Goal: Information Seeking & Learning: Learn about a topic

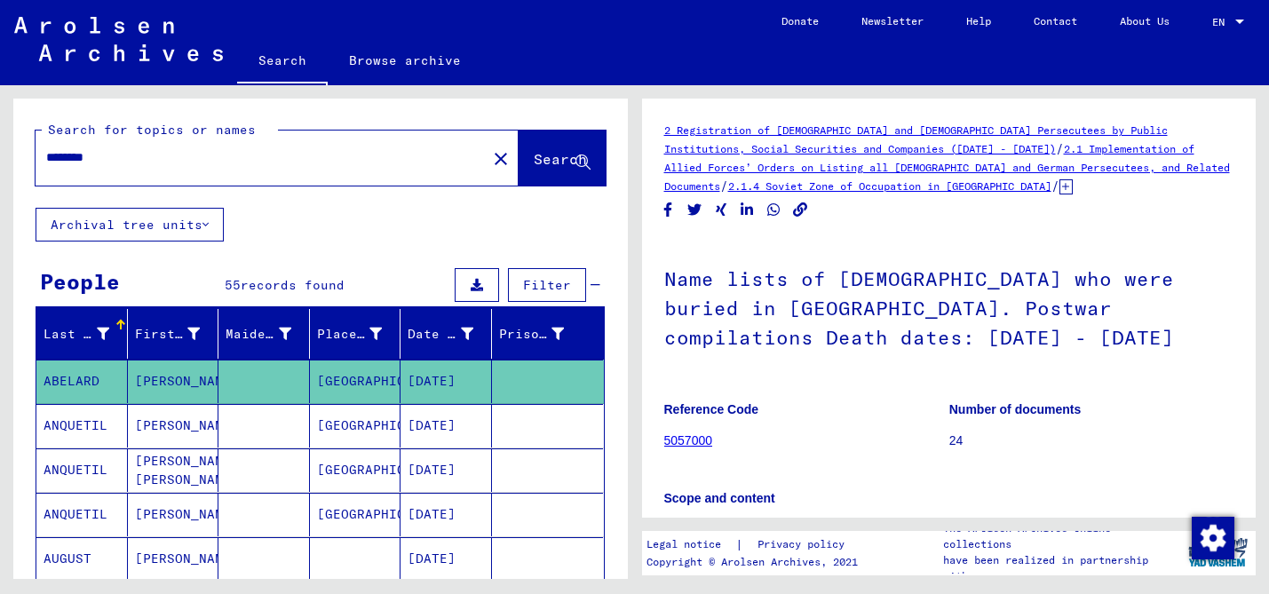
click at [287, 152] on input "********" at bounding box center [261, 157] width 430 height 19
paste input "***"
type input "**********"
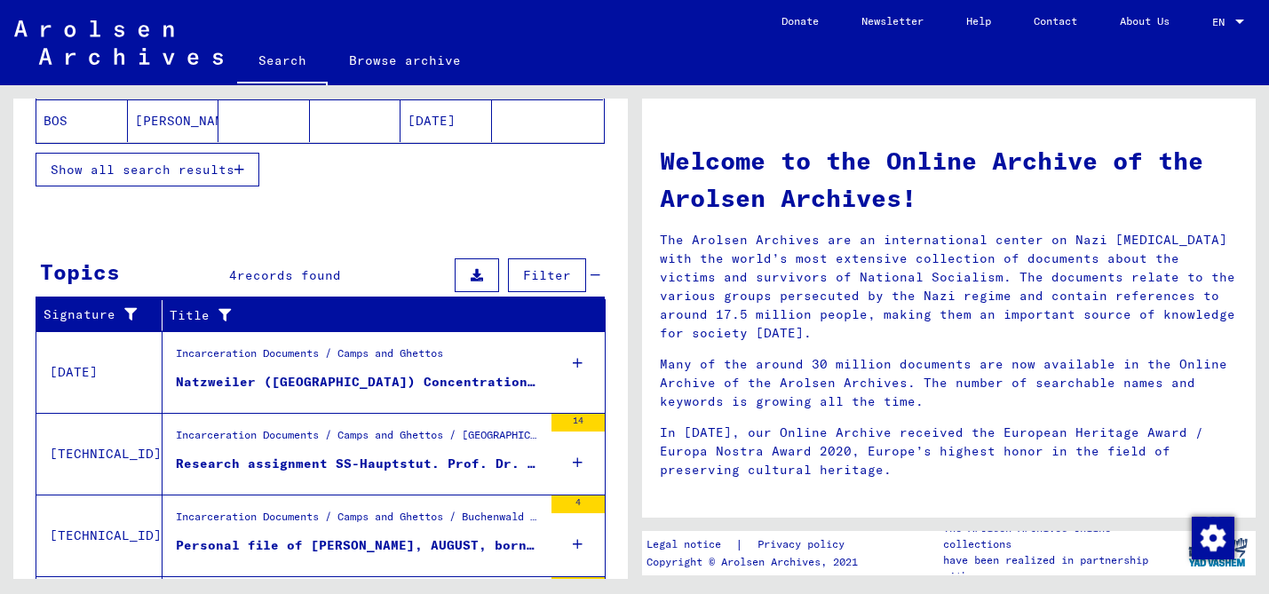
scroll to position [566, 0]
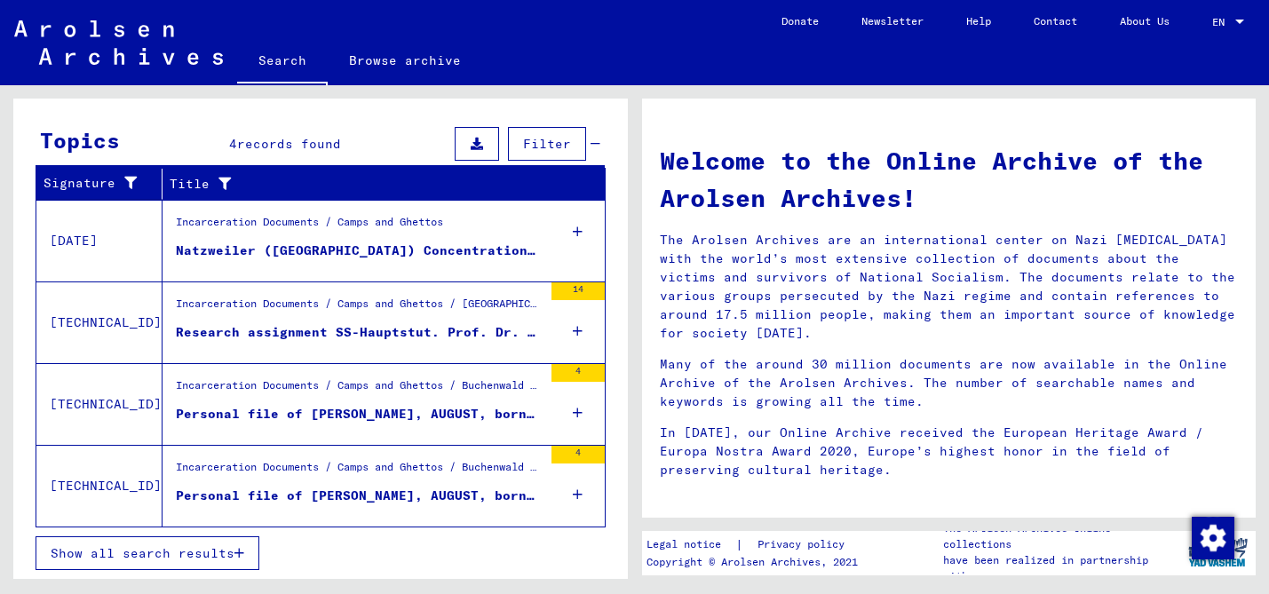
click at [224, 556] on span "Show all search results" at bounding box center [143, 553] width 184 height 16
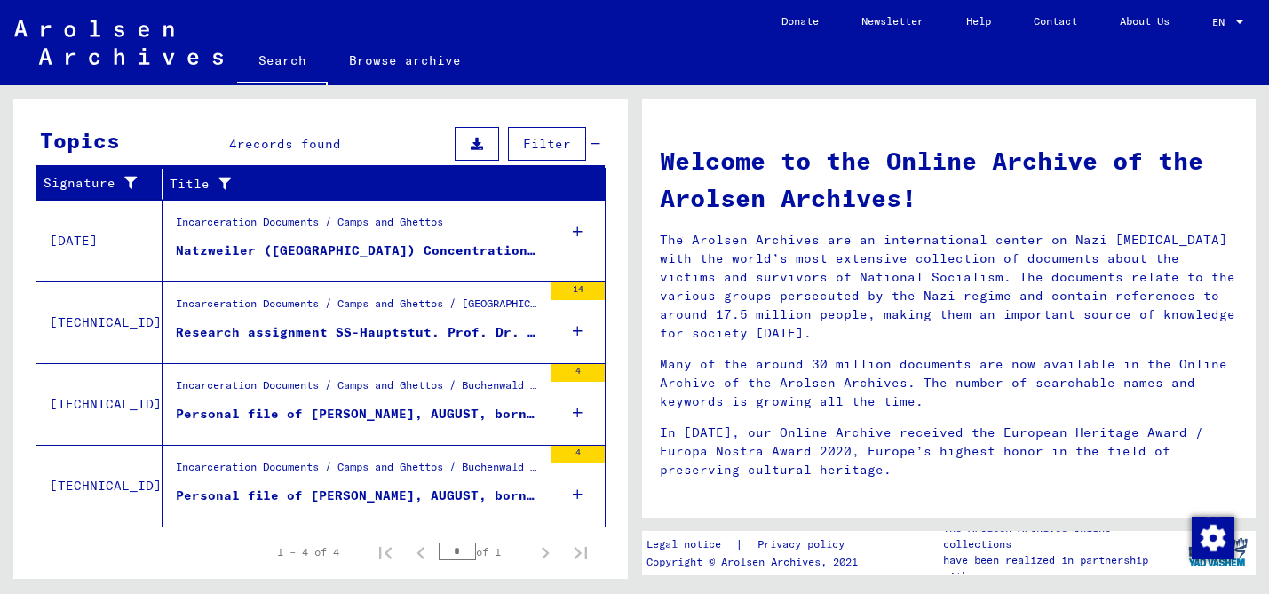
scroll to position [295, 0]
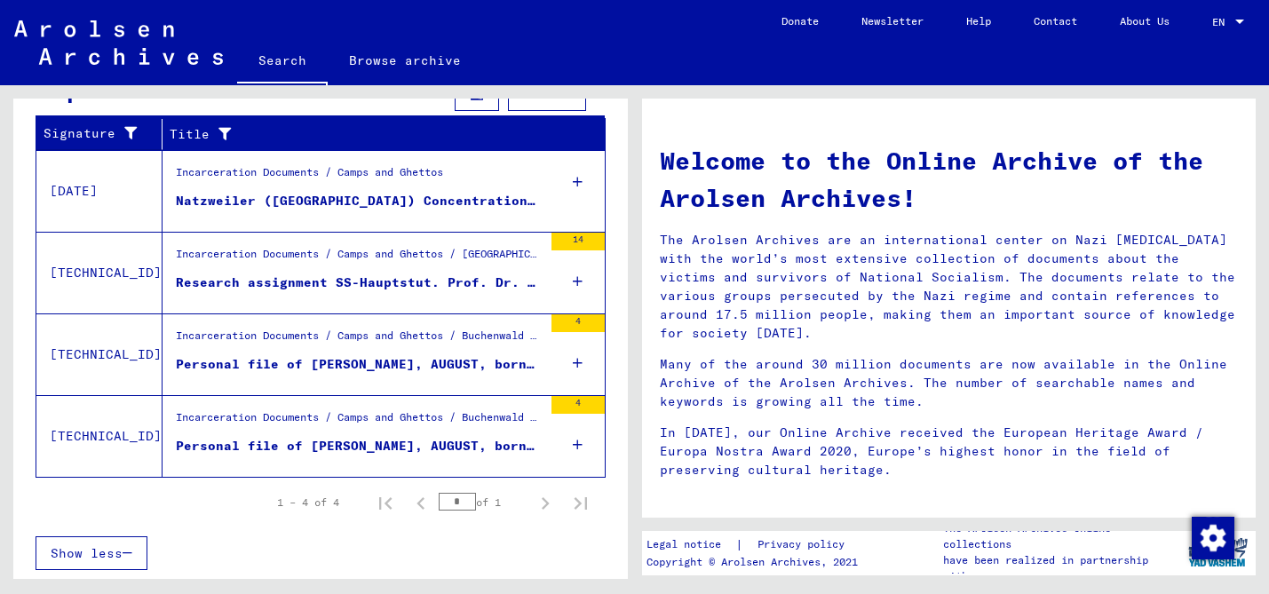
click at [364, 457] on figure "Personal file of [PERSON_NAME], AUGUST, born on [DEMOGRAPHIC_DATA]" at bounding box center [359, 450] width 367 height 27
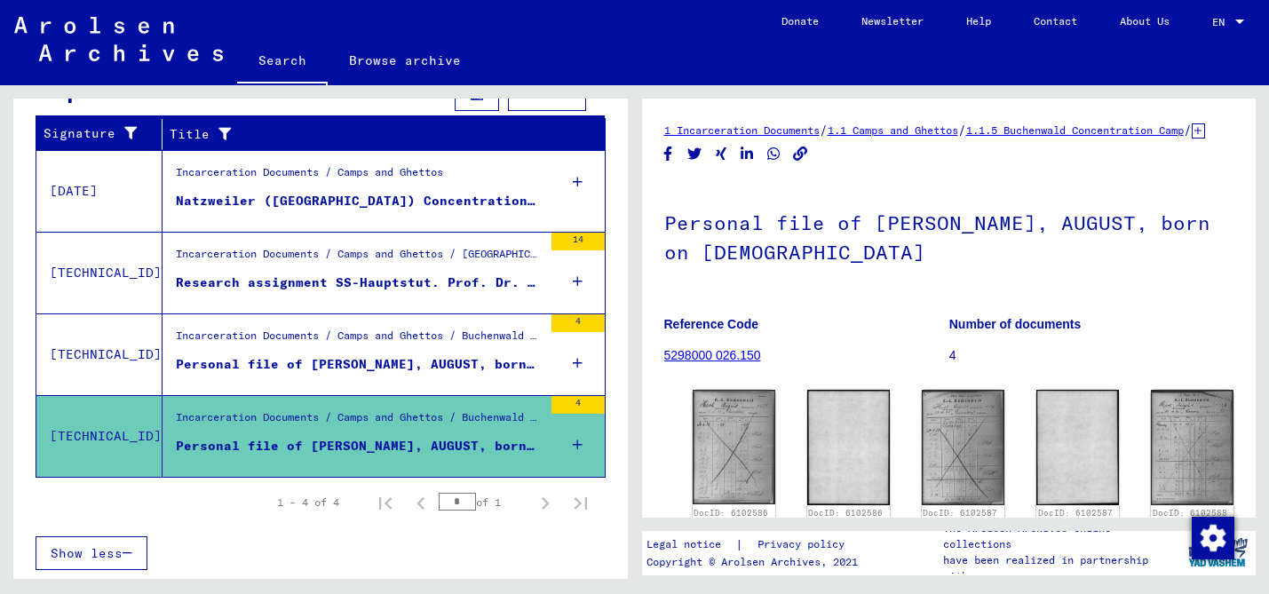
click at [356, 359] on div "Personal file of [PERSON_NAME], AUGUST, born on [DEMOGRAPHIC_DATA]" at bounding box center [359, 364] width 367 height 19
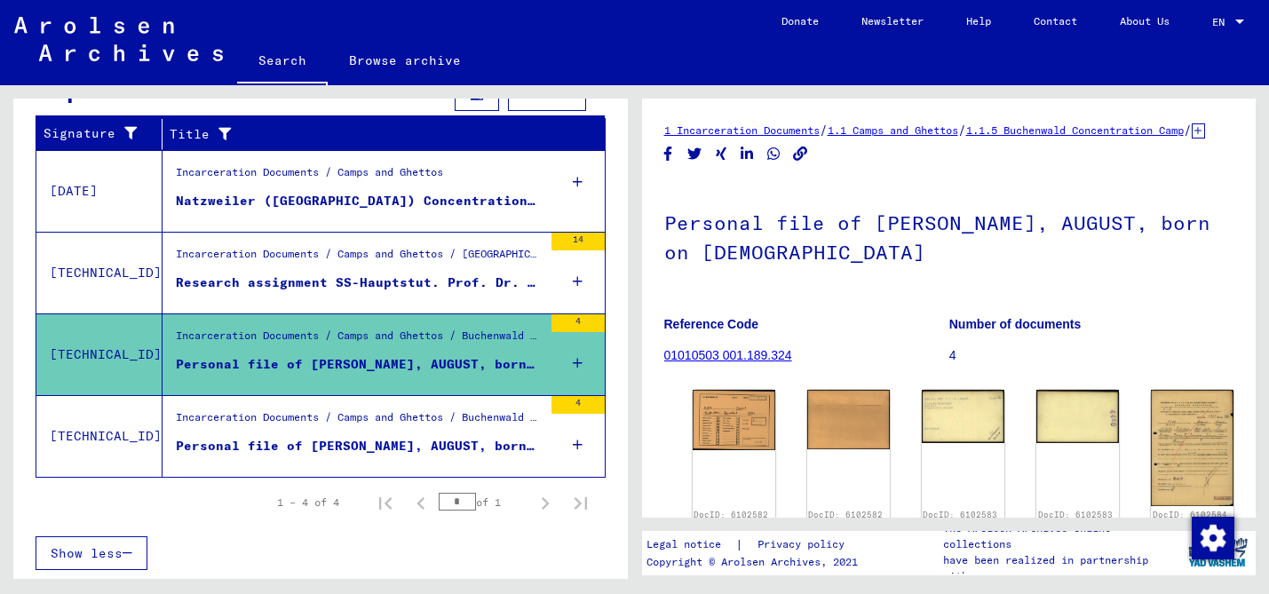
click at [361, 283] on div "Research assignment SS-Hauptstut. Prof. Dr. Hirt, [GEOGRAPHIC_DATA], in the Ins…" at bounding box center [359, 283] width 367 height 19
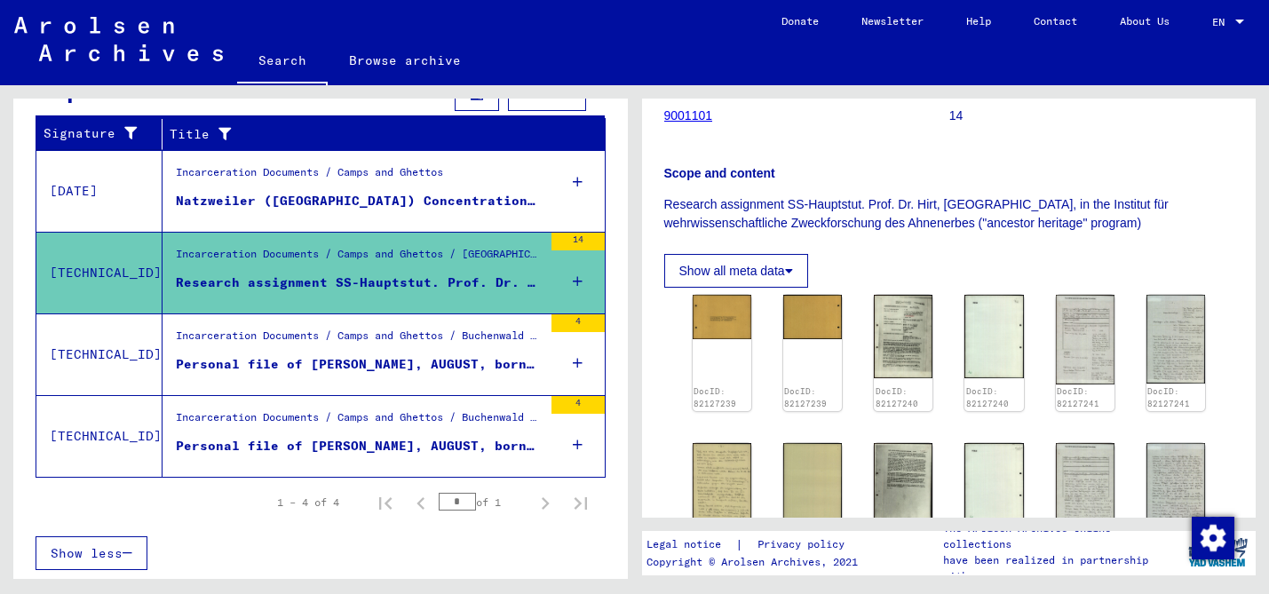
scroll to position [328, 0]
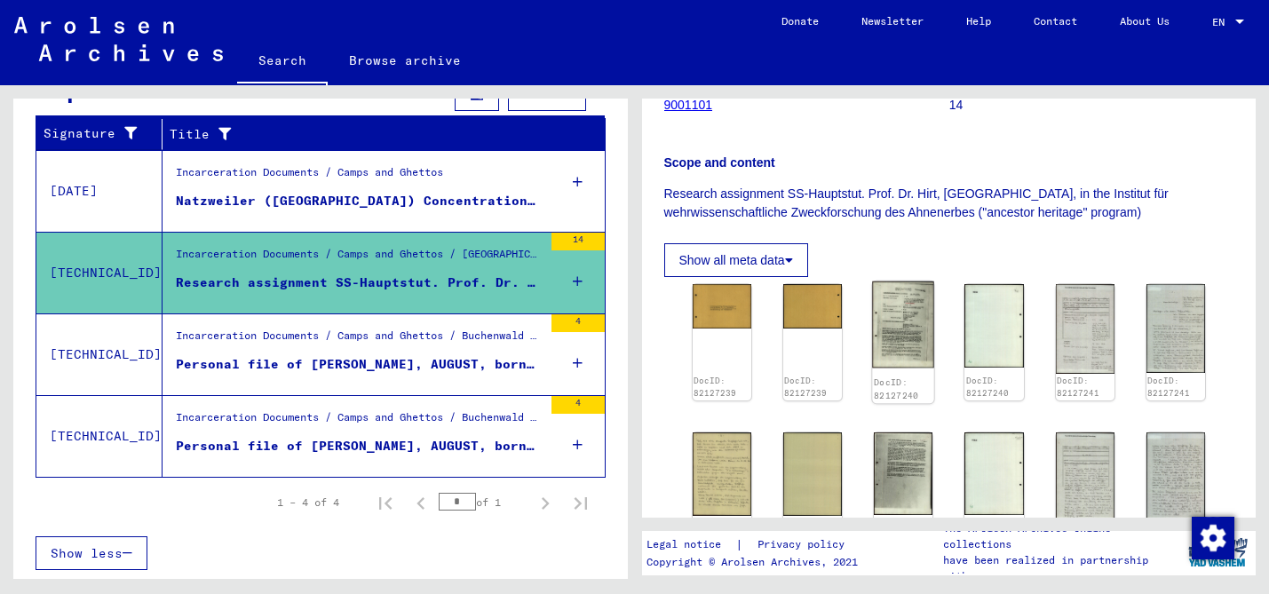
click at [879, 328] on img at bounding box center [903, 325] width 62 height 87
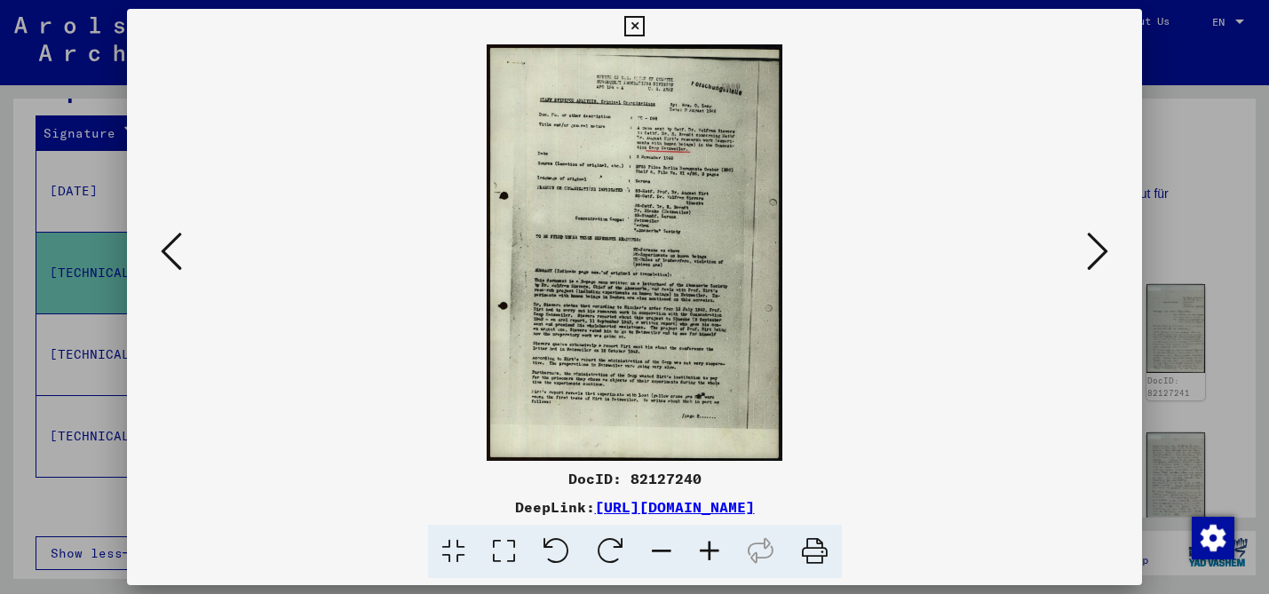
click at [1093, 235] on icon at bounding box center [1097, 251] width 21 height 43
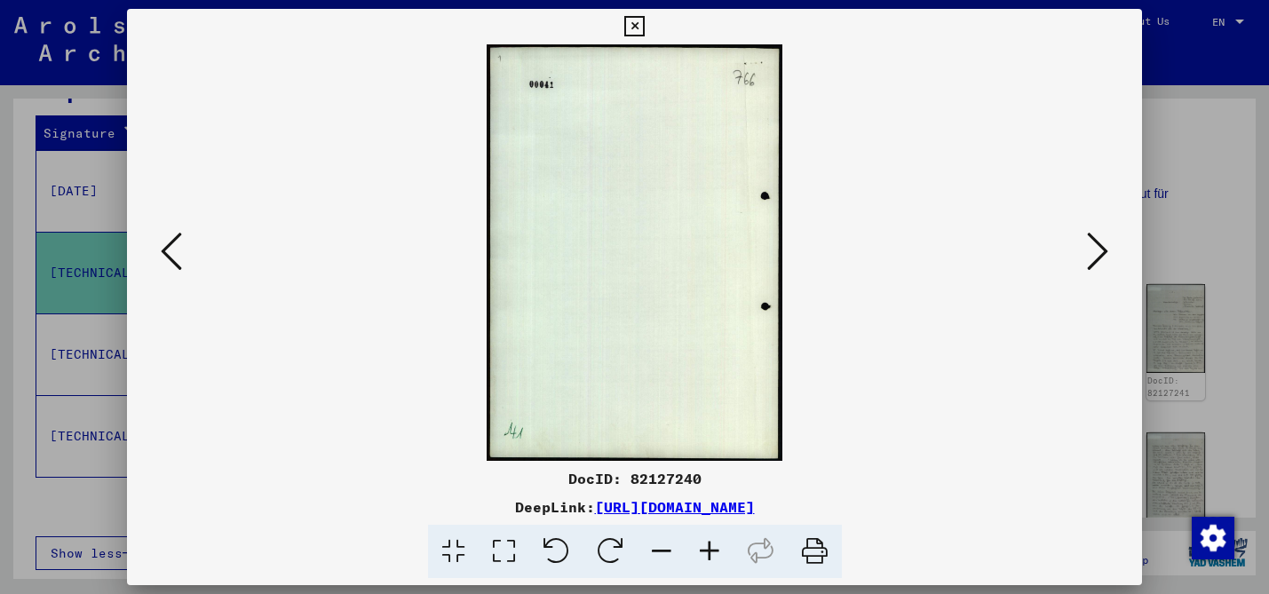
click at [1093, 235] on icon at bounding box center [1097, 251] width 21 height 43
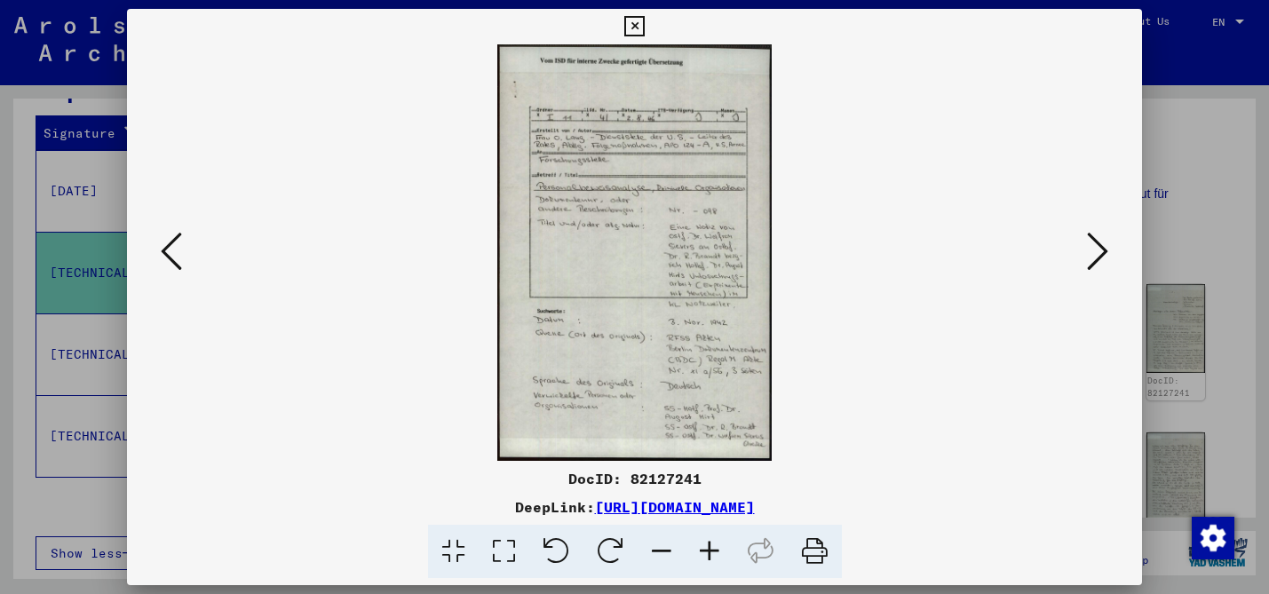
click at [1093, 235] on icon at bounding box center [1097, 251] width 21 height 43
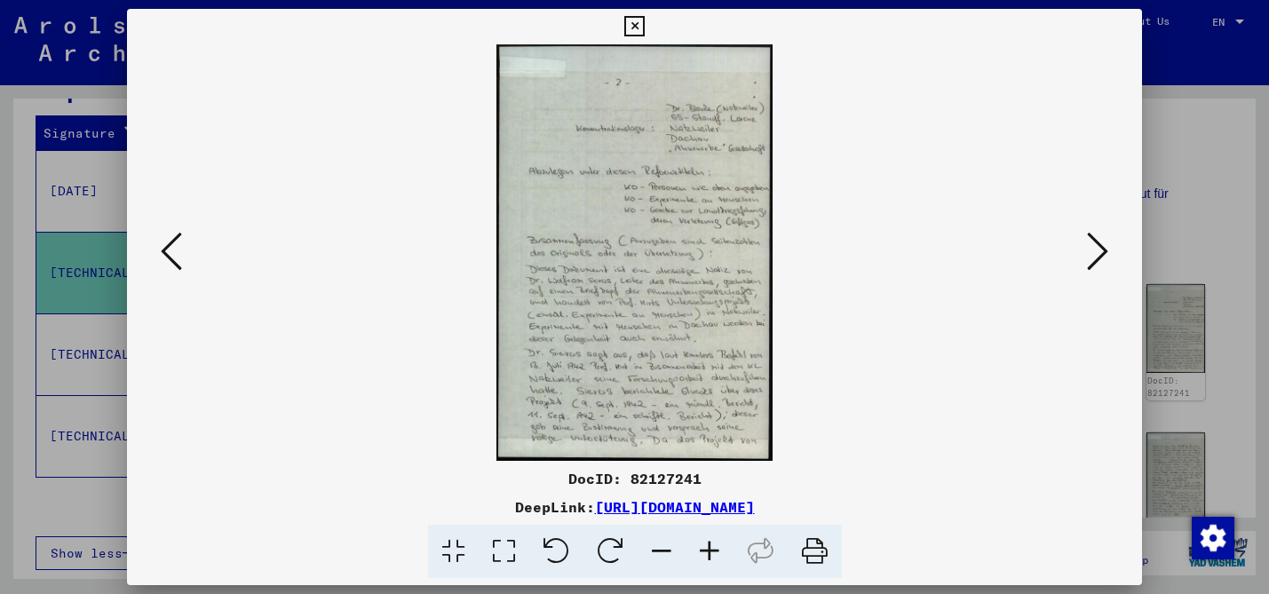
click at [1093, 235] on icon at bounding box center [1097, 251] width 21 height 43
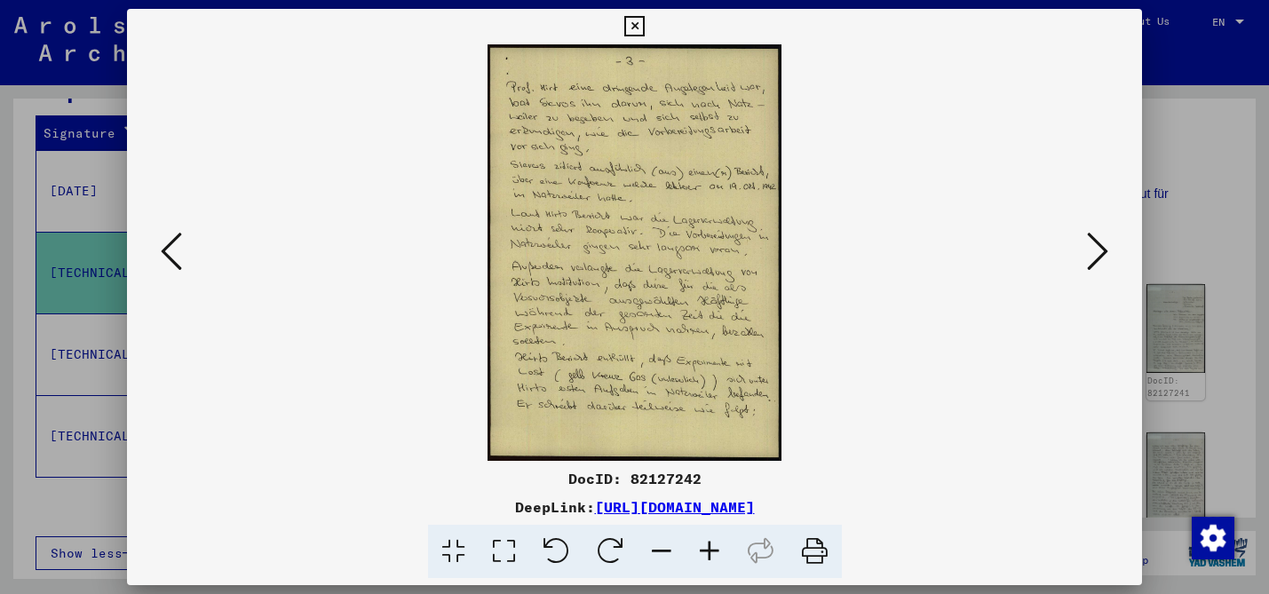
click at [1093, 235] on icon at bounding box center [1097, 251] width 21 height 43
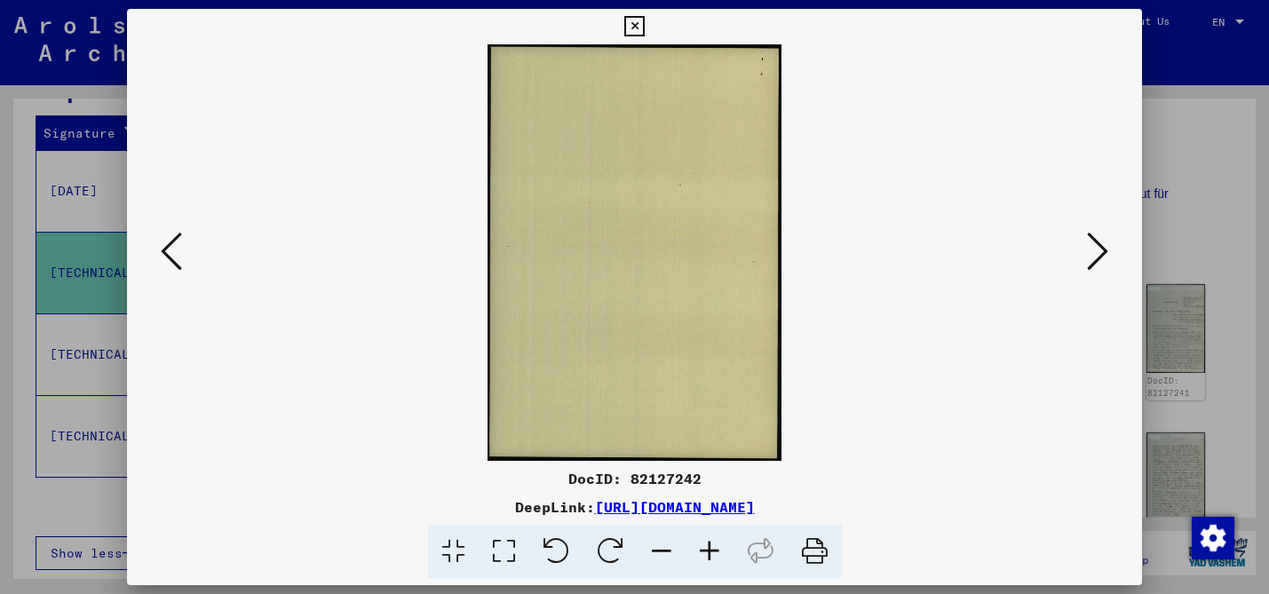
click at [1093, 235] on icon at bounding box center [1097, 251] width 21 height 43
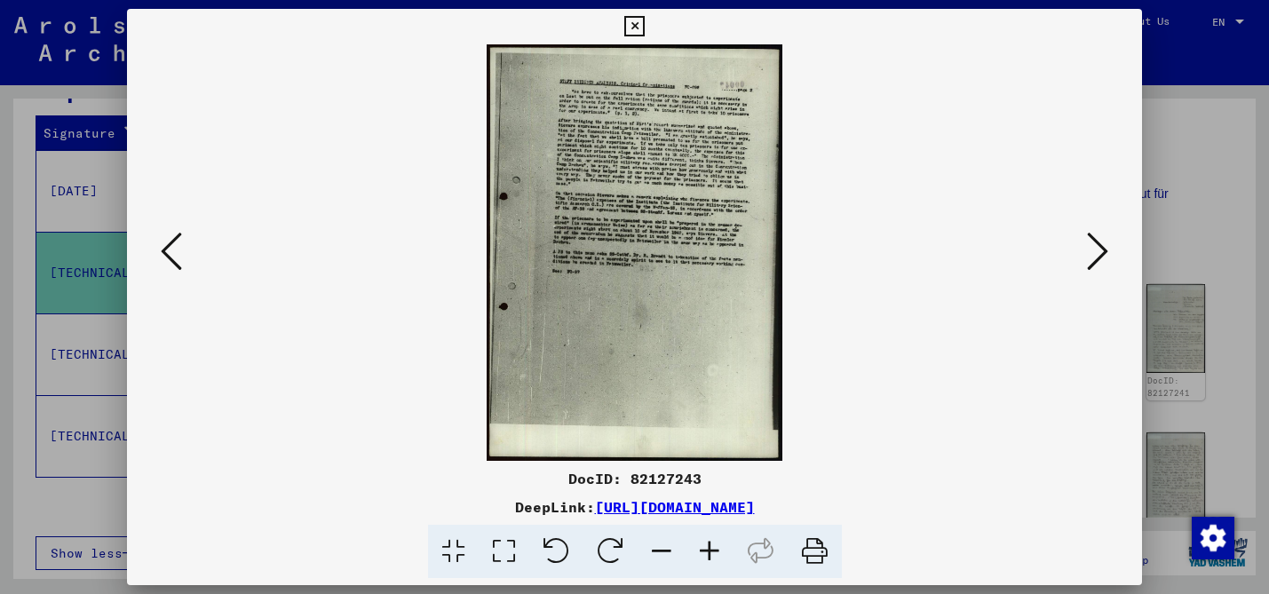
click at [1093, 235] on icon at bounding box center [1097, 251] width 21 height 43
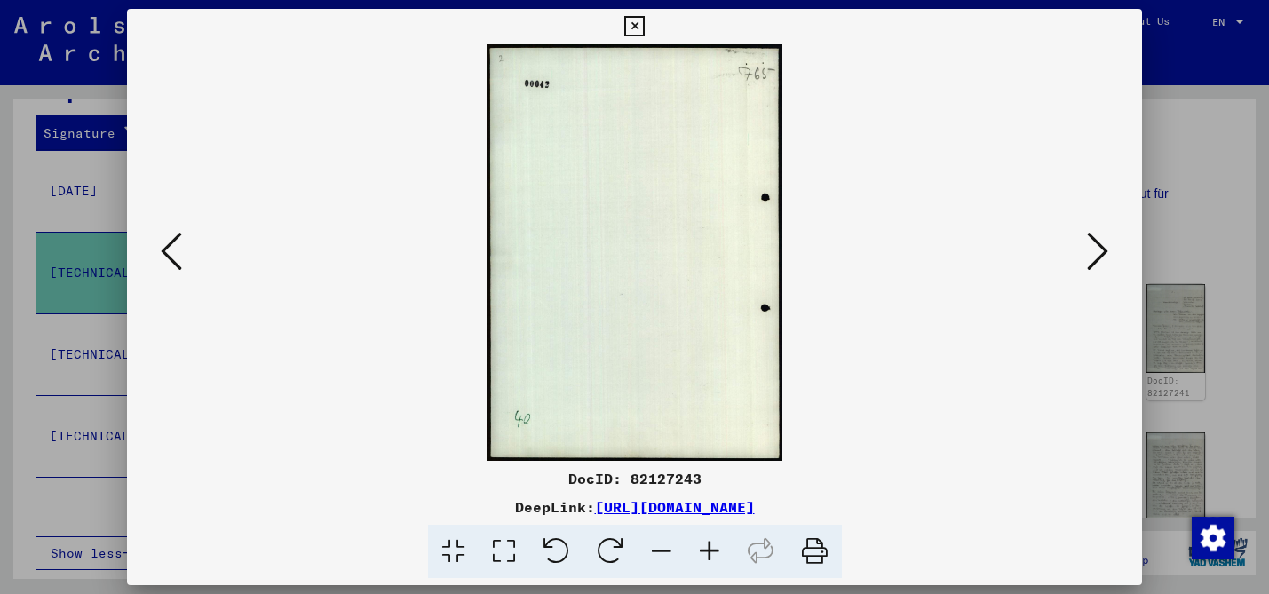
click at [1093, 235] on icon at bounding box center [1097, 251] width 21 height 43
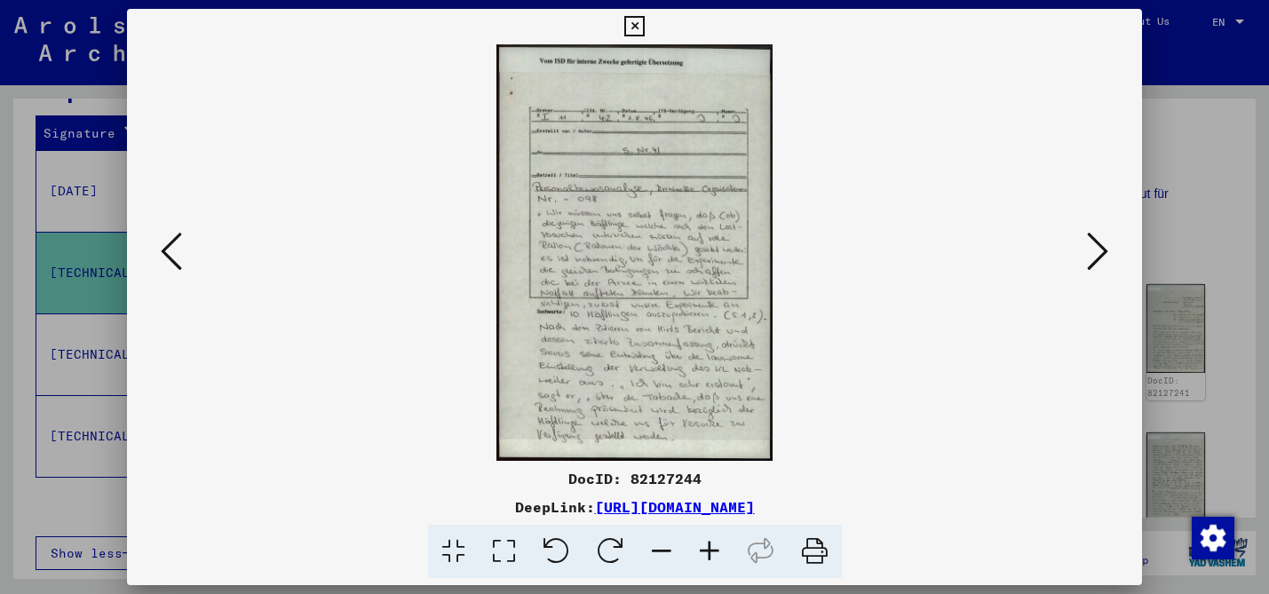
click at [1093, 235] on icon at bounding box center [1097, 251] width 21 height 43
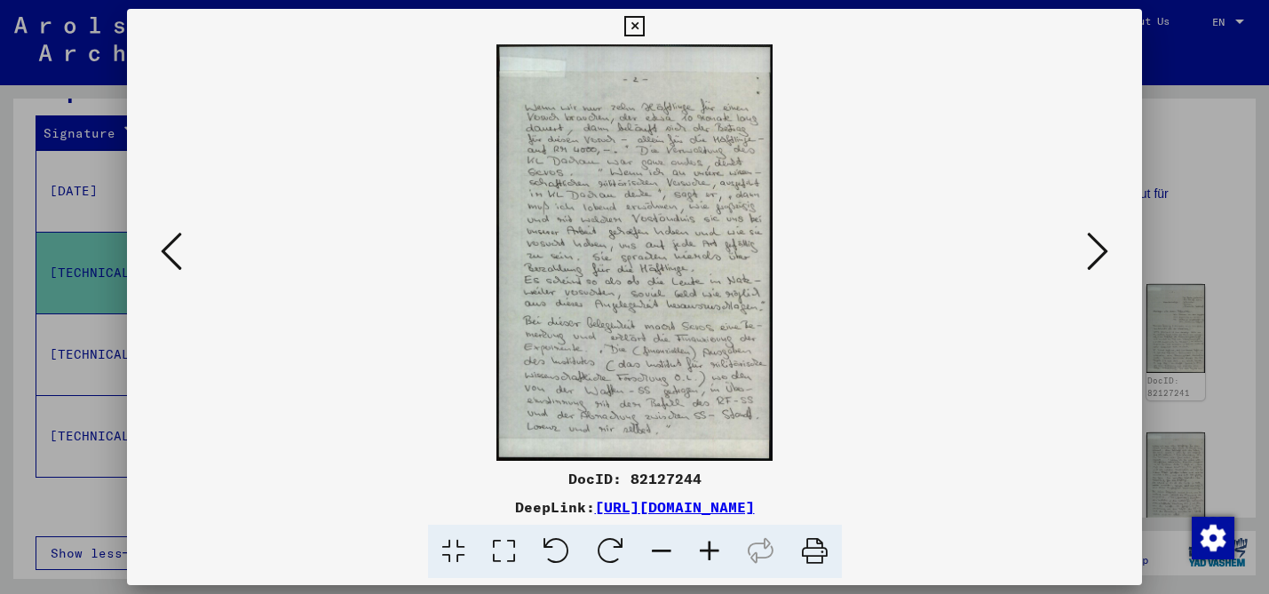
click at [1093, 235] on icon at bounding box center [1097, 251] width 21 height 43
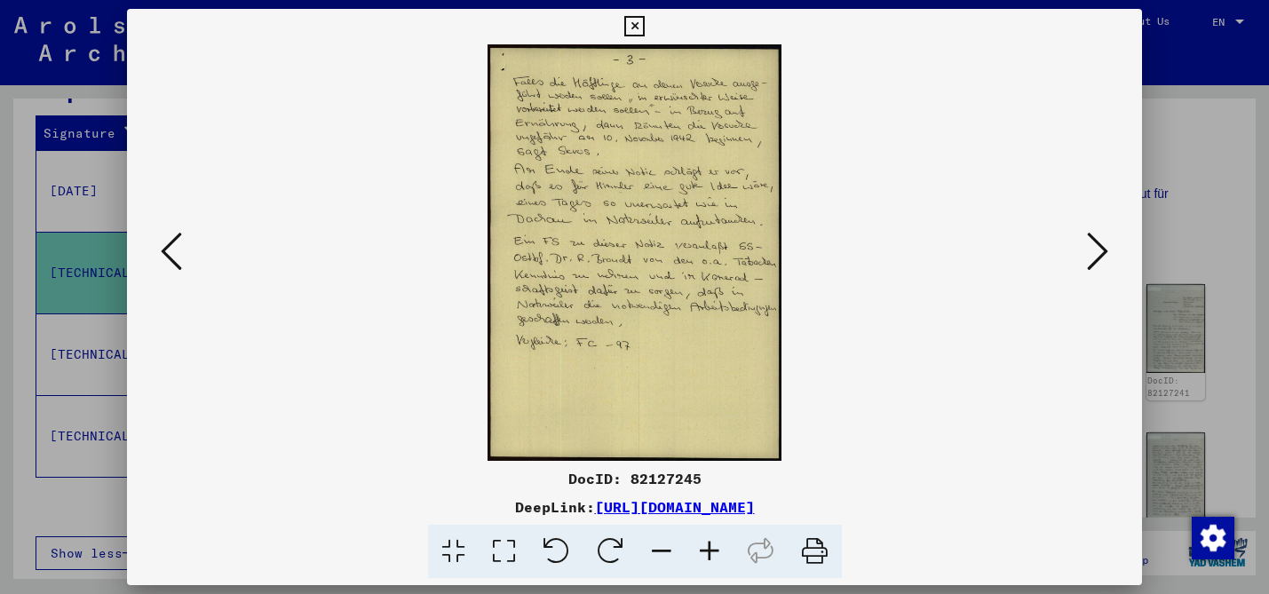
click at [1093, 235] on icon at bounding box center [1097, 251] width 21 height 43
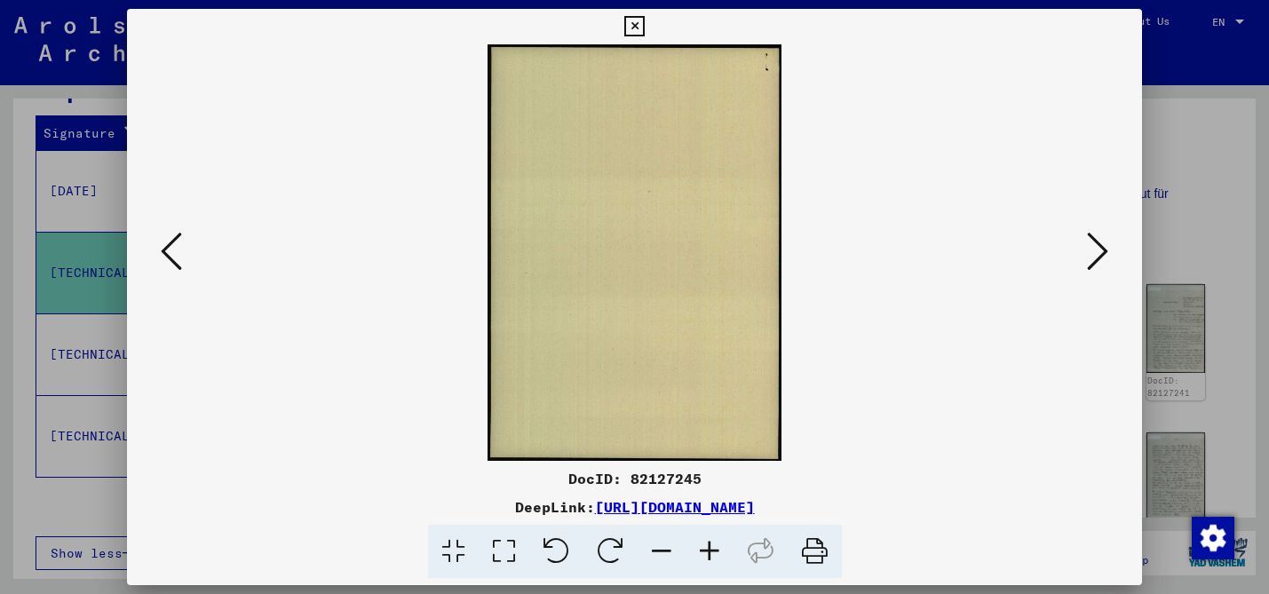
click at [1093, 235] on icon at bounding box center [1097, 251] width 21 height 43
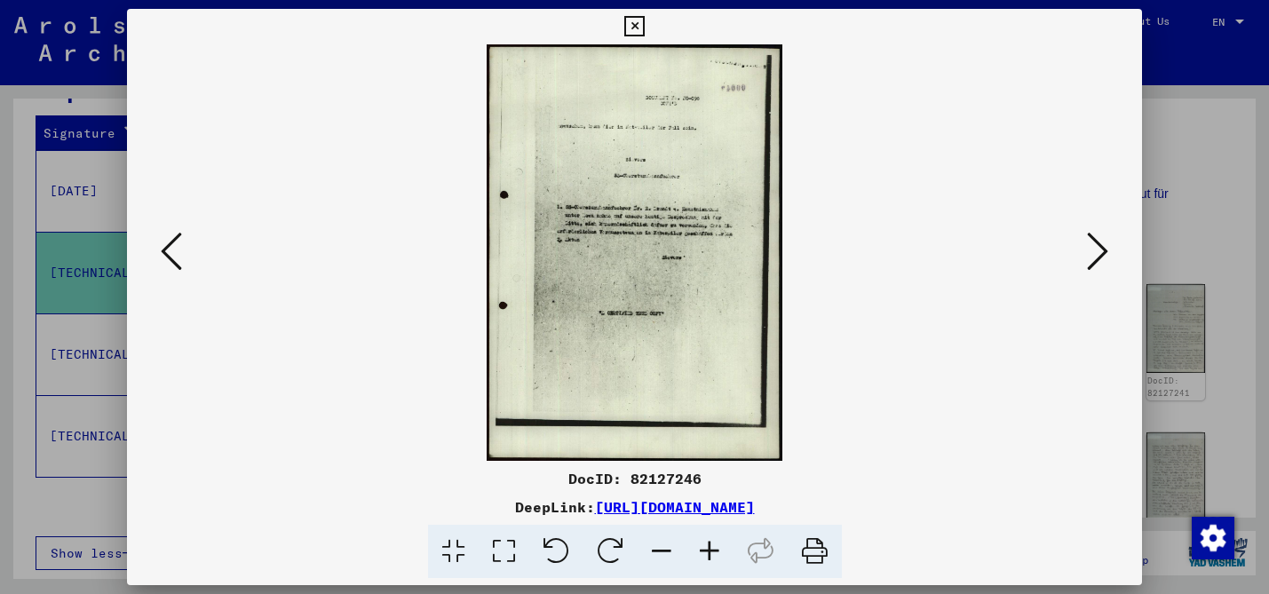
click at [1093, 235] on icon at bounding box center [1097, 251] width 21 height 43
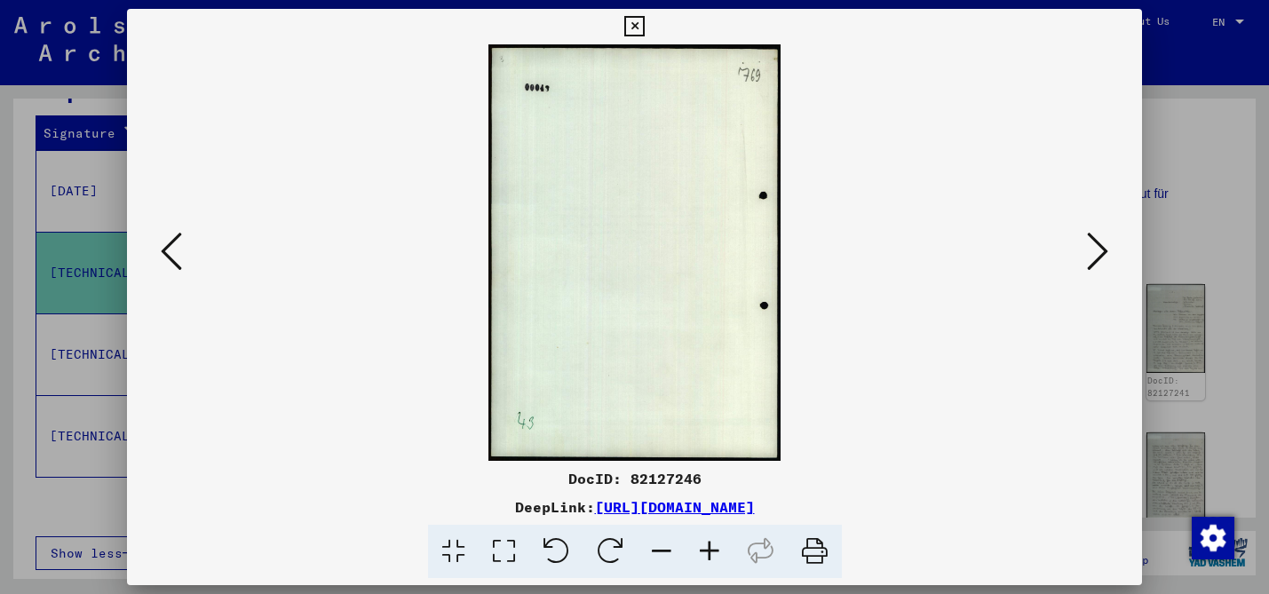
click at [1093, 235] on icon at bounding box center [1097, 251] width 21 height 43
